Goal: Task Accomplishment & Management: Use online tool/utility

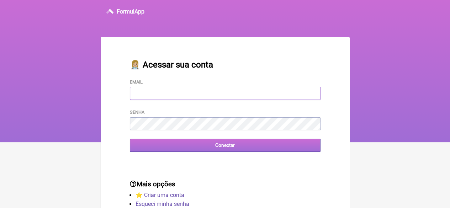
type input "[EMAIL_ADDRESS][DOMAIN_NAME]"
click at [214, 150] on input "Conectar" at bounding box center [225, 145] width 191 height 13
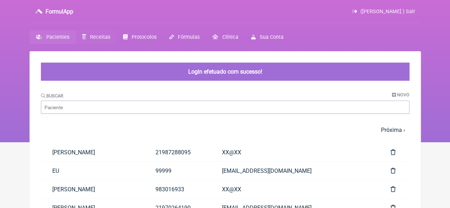
click at [90, 37] on span "Receitas" at bounding box center [100, 37] width 20 height 6
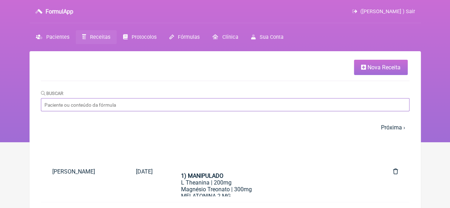
click at [110, 104] on input "Buscar" at bounding box center [225, 104] width 368 height 13
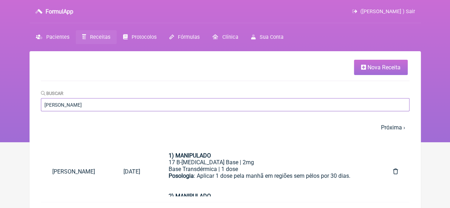
type input "[PERSON_NAME]"
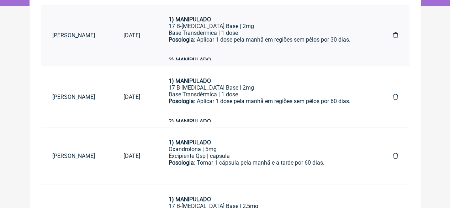
scroll to position [142, 0]
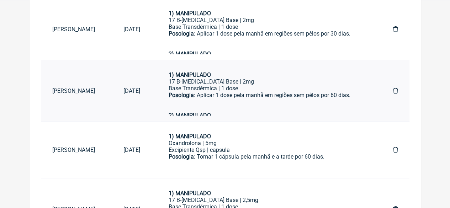
click at [235, 91] on div "Base Transdérmica | 1 dose" at bounding box center [267, 88] width 196 height 7
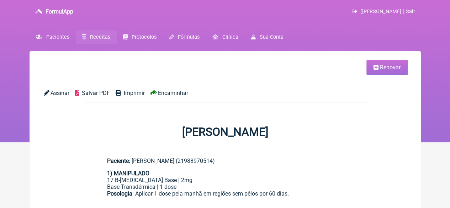
scroll to position [142, 0]
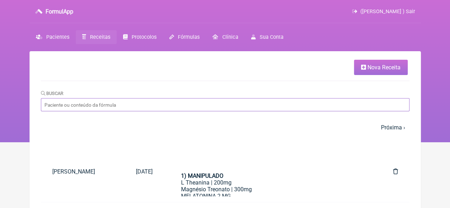
click at [111, 101] on input "Buscar" at bounding box center [225, 104] width 368 height 13
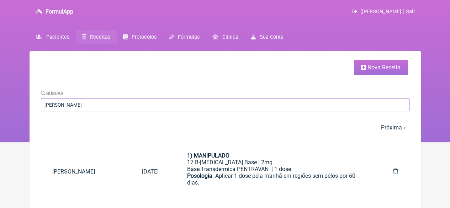
type input "[PERSON_NAME]"
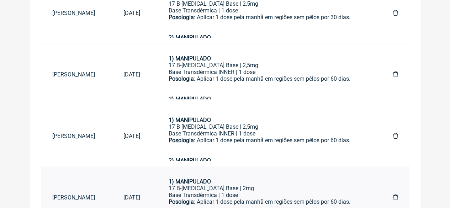
scroll to position [318, 0]
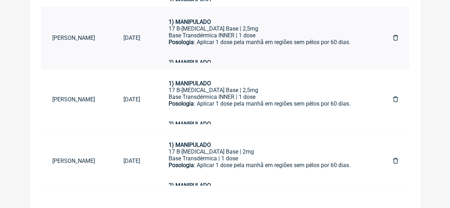
click at [258, 48] on div "Posologia : Aplicar 1 dose pela manhã em regiões sem pêlos por 60 dias." at bounding box center [267, 49] width 196 height 20
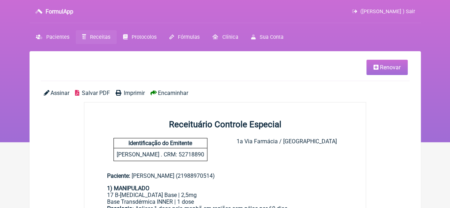
click at [385, 64] on span "Renovar" at bounding box center [390, 67] width 21 height 7
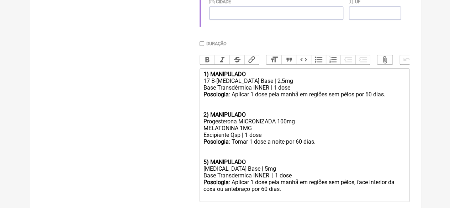
scroll to position [285, 0]
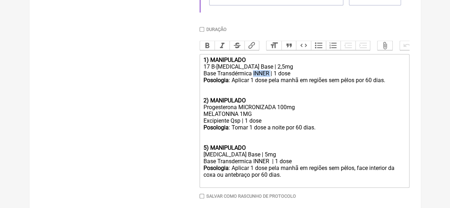
drag, startPoint x: 270, startPoint y: 80, endPoint x: 253, endPoint y: 81, distance: 17.1
click at [253, 77] on div "Base Transdérmica INNER | 1 dose" at bounding box center [304, 73] width 202 height 7
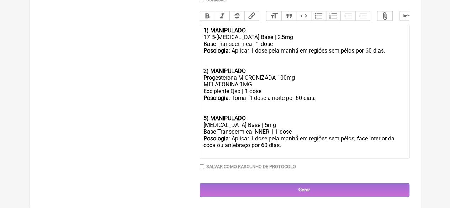
scroll to position [323, 0]
drag, startPoint x: 269, startPoint y: 131, endPoint x: 252, endPoint y: 131, distance: 17.1
click at [252, 131] on div "Base Transdermica INNER | 1 dose" at bounding box center [304, 131] width 202 height 7
type trix-editor "<div><strong>1) MANIPULADO</strong></div><div>17 B-Estradiol Base | 2,5mg</div>…"
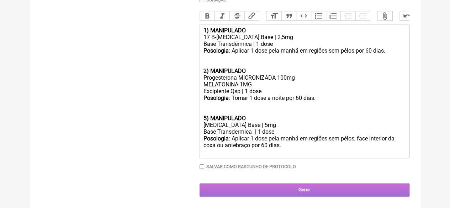
click at [295, 187] on input "Gerar" at bounding box center [305, 190] width 210 height 13
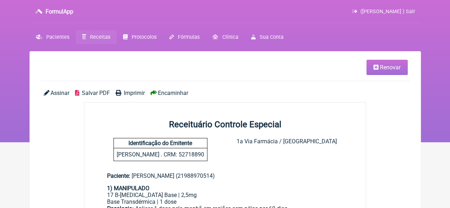
click at [133, 90] on span "Imprimir" at bounding box center [134, 93] width 21 height 7
